Goal: Task Accomplishment & Management: Complete application form

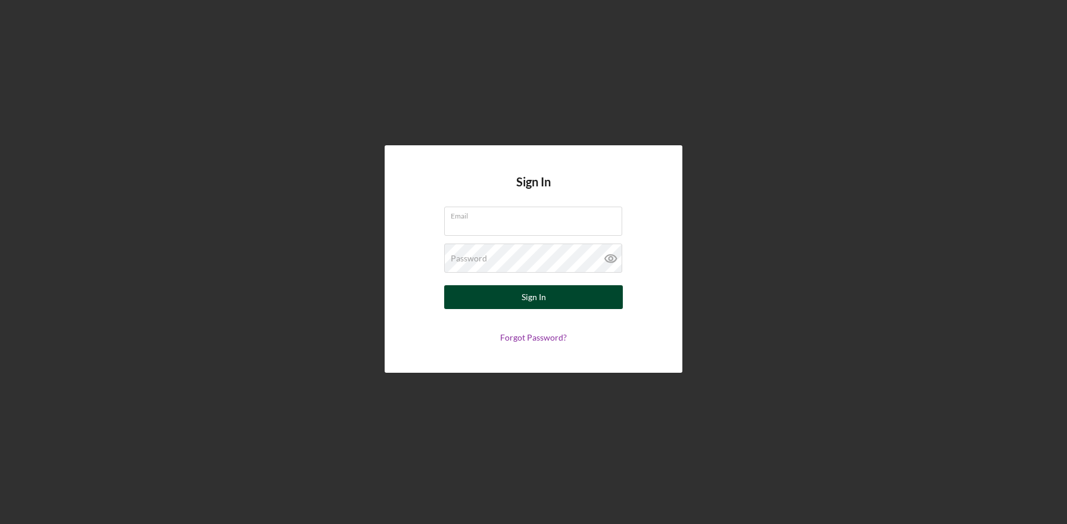
type input "[EMAIL_ADDRESS][DOMAIN_NAME]"
click at [504, 290] on button "Sign In" at bounding box center [533, 297] width 179 height 24
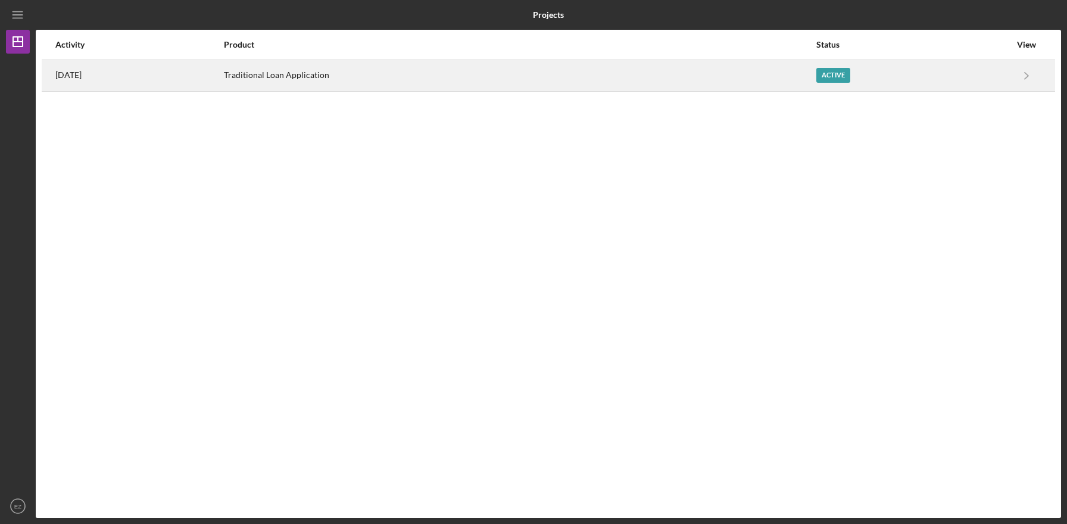
click at [454, 80] on div "Traditional Loan Application" at bounding box center [519, 76] width 591 height 30
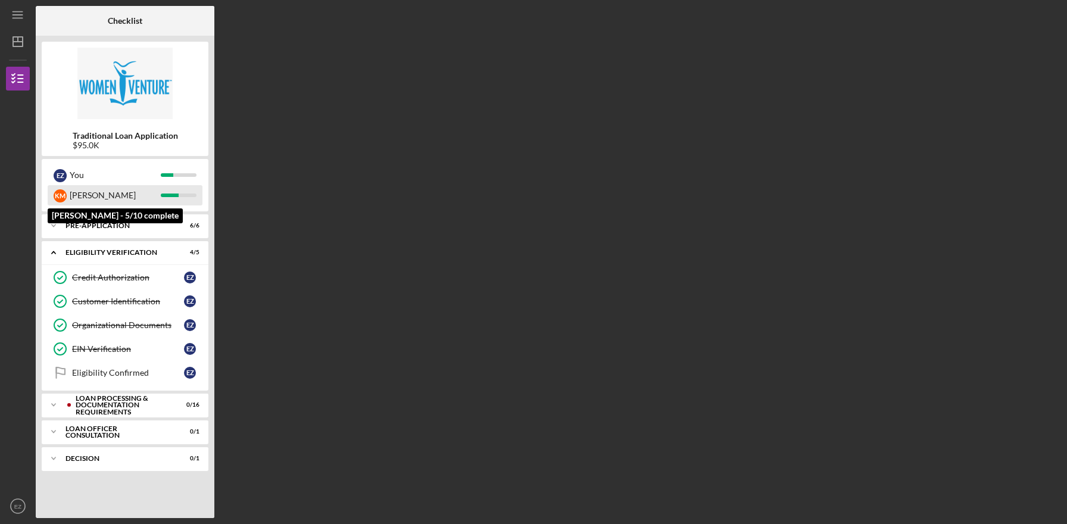
click at [153, 195] on div "[PERSON_NAME]" at bounding box center [115, 195] width 91 height 20
click at [179, 194] on div at bounding box center [179, 195] width 36 height 4
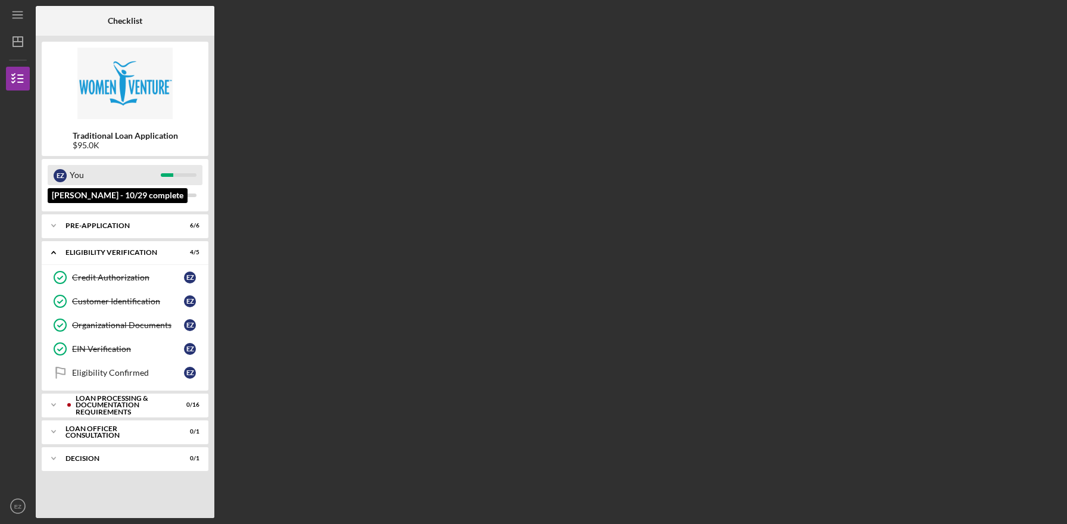
click at [96, 169] on div "You" at bounding box center [115, 175] width 91 height 20
click at [124, 404] on div "Loan Processing & Documentation Requirements" at bounding box center [135, 405] width 118 height 21
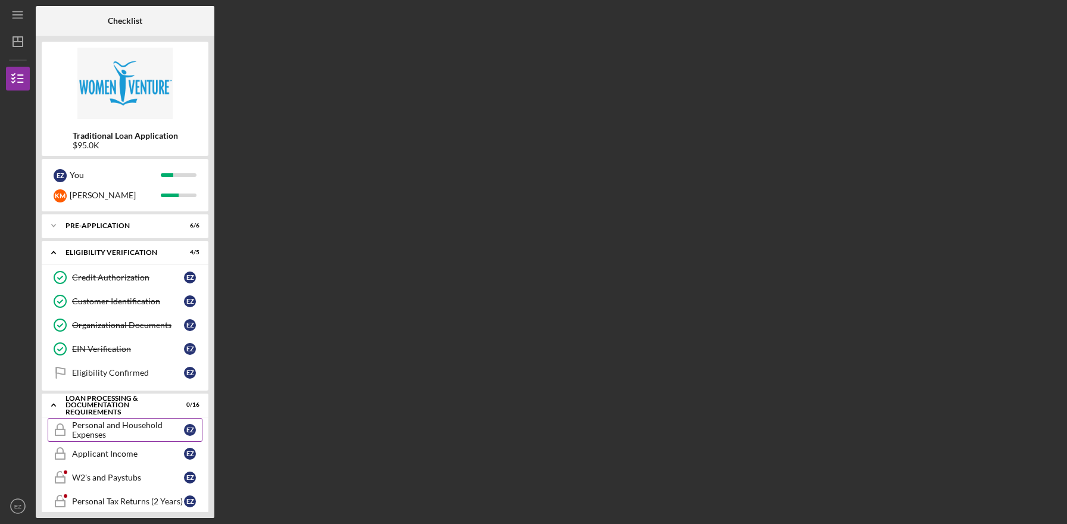
click at [123, 420] on div "Personal and Household Expenses" at bounding box center [128, 429] width 112 height 19
click at [123, 429] on div "Personal and Household Expenses" at bounding box center [128, 429] width 112 height 19
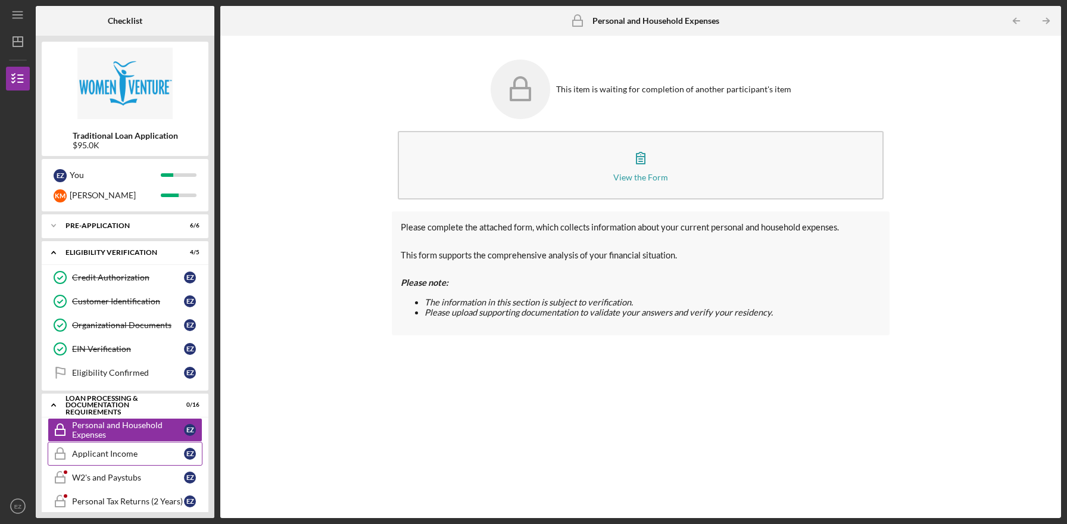
click at [117, 458] on link "Applicant Income Applicant Income E Z" at bounding box center [125, 454] width 155 height 24
